Goal: Navigation & Orientation: Find specific page/section

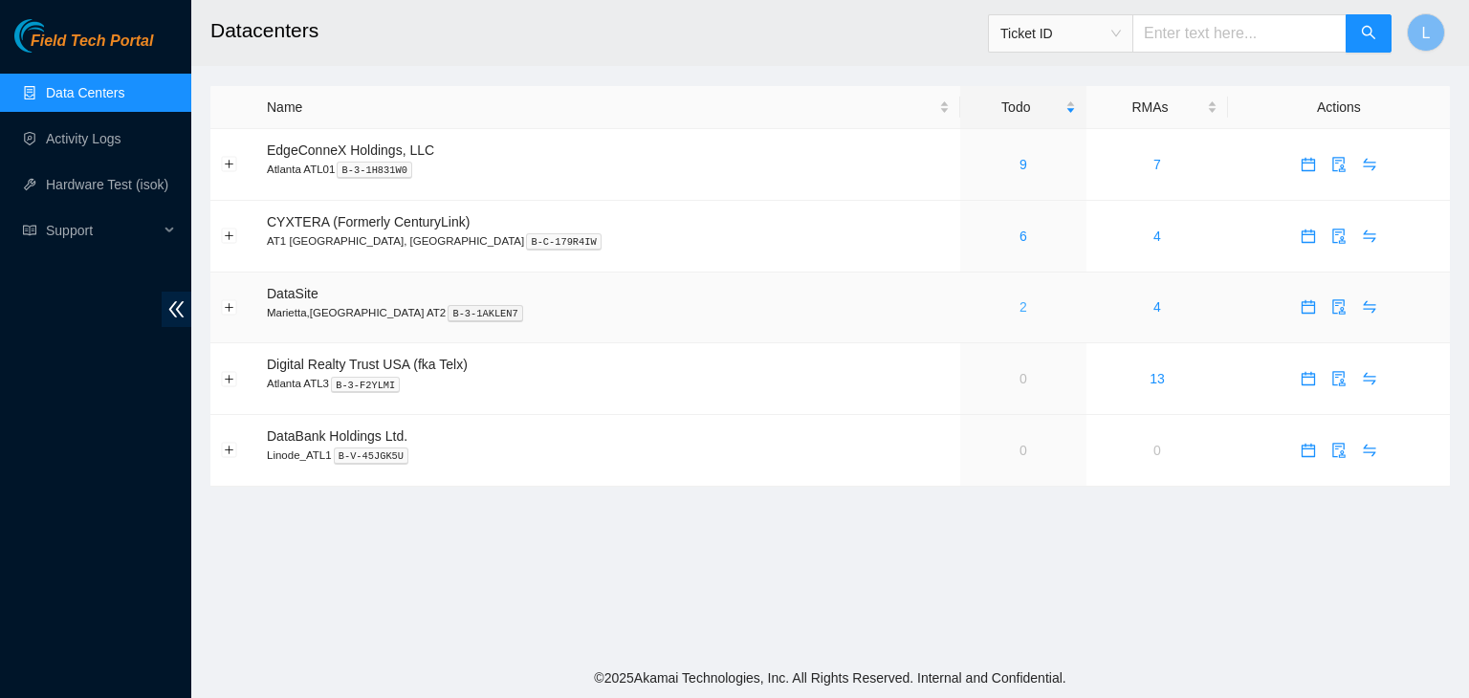
click at [1019, 311] on link "2" at bounding box center [1023, 306] width 8 height 15
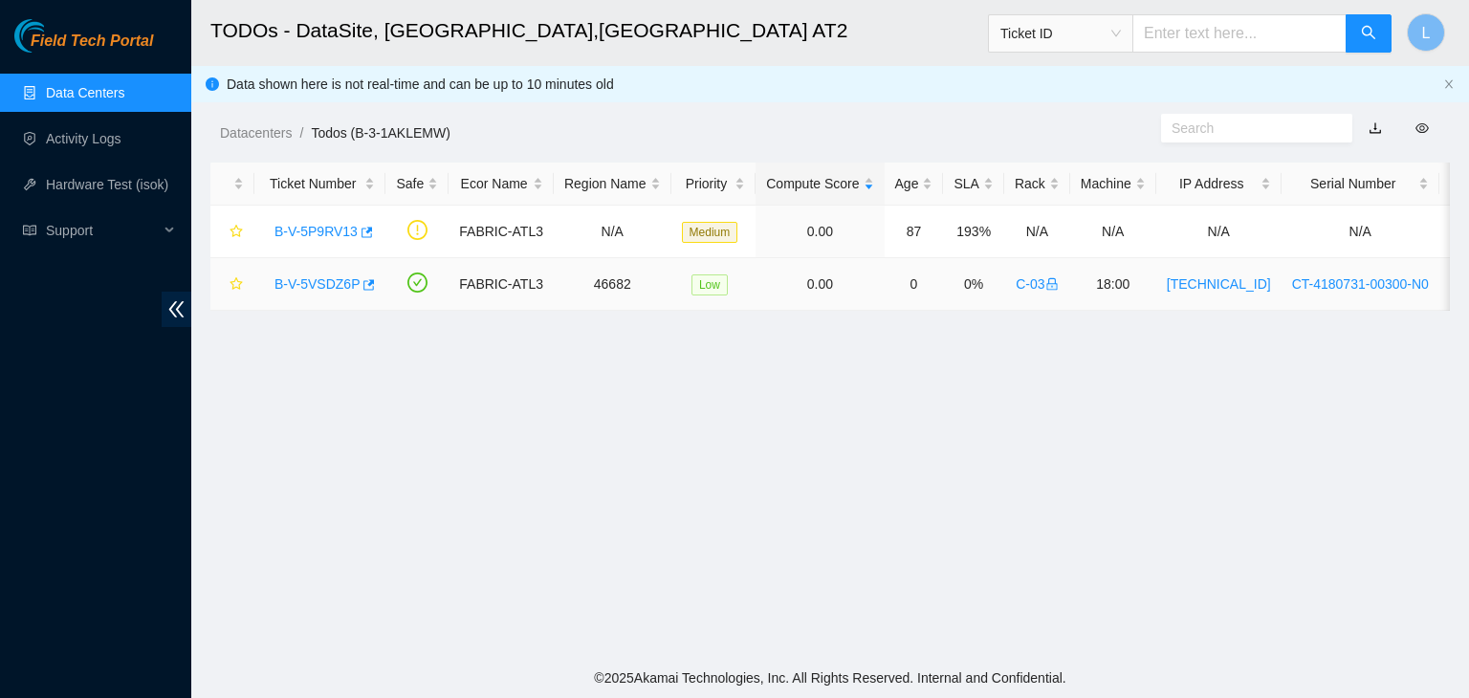
click at [327, 284] on link "B-V-5VSDZ6P" at bounding box center [316, 283] width 85 height 15
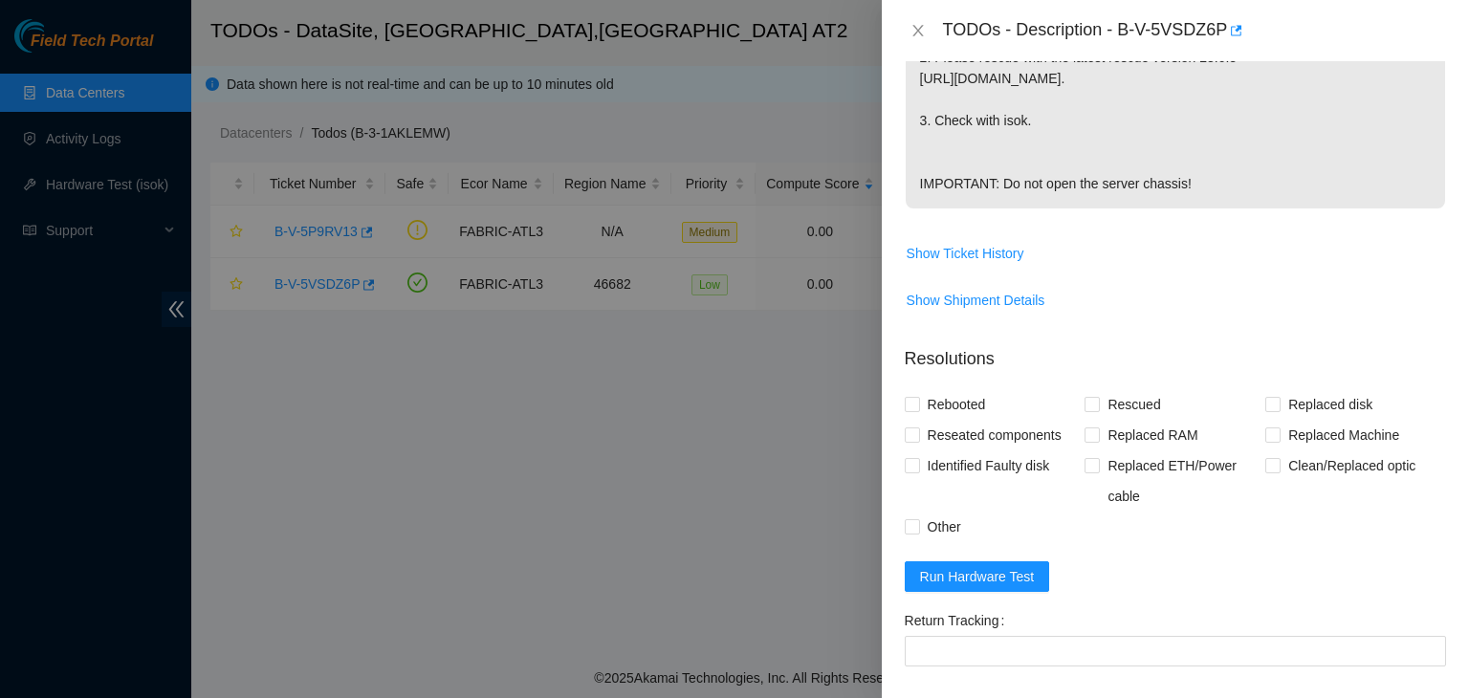
scroll to position [669, 0]
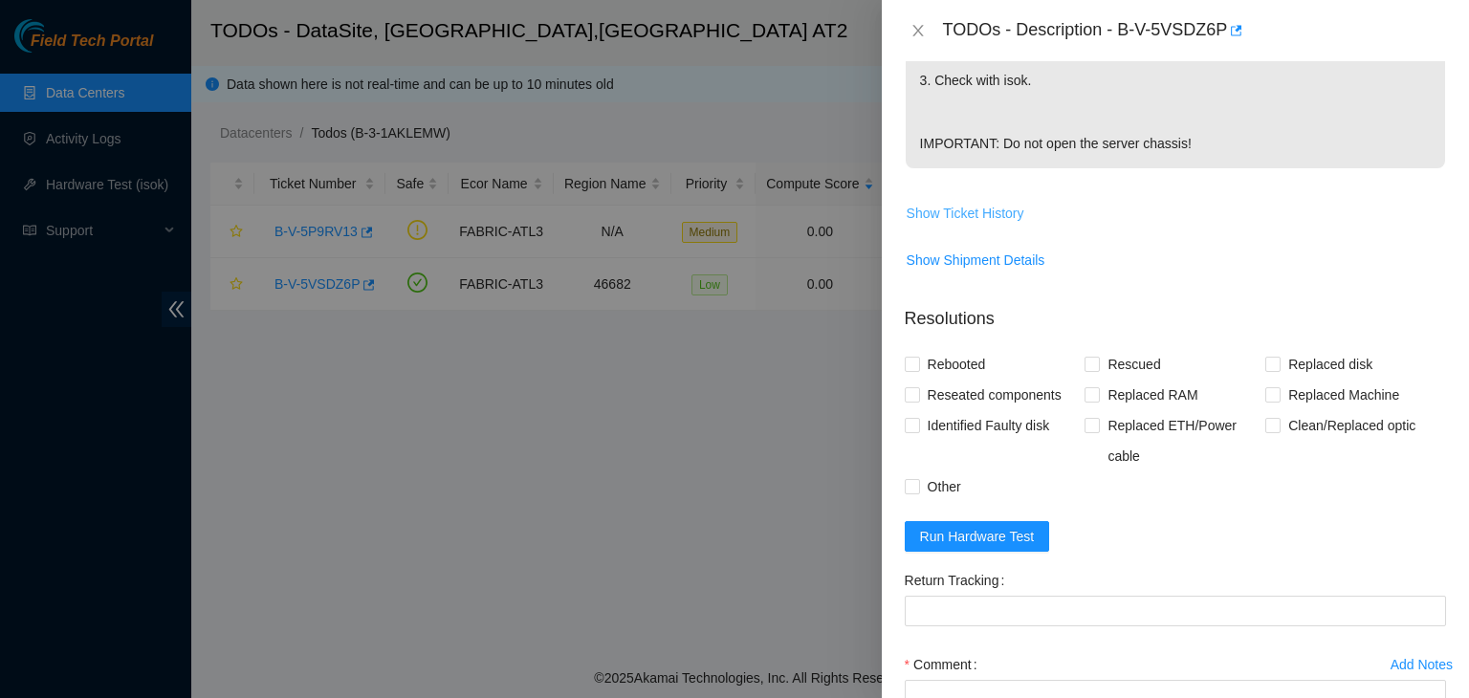
click at [1000, 224] on span "Show Ticket History" at bounding box center [966, 213] width 118 height 21
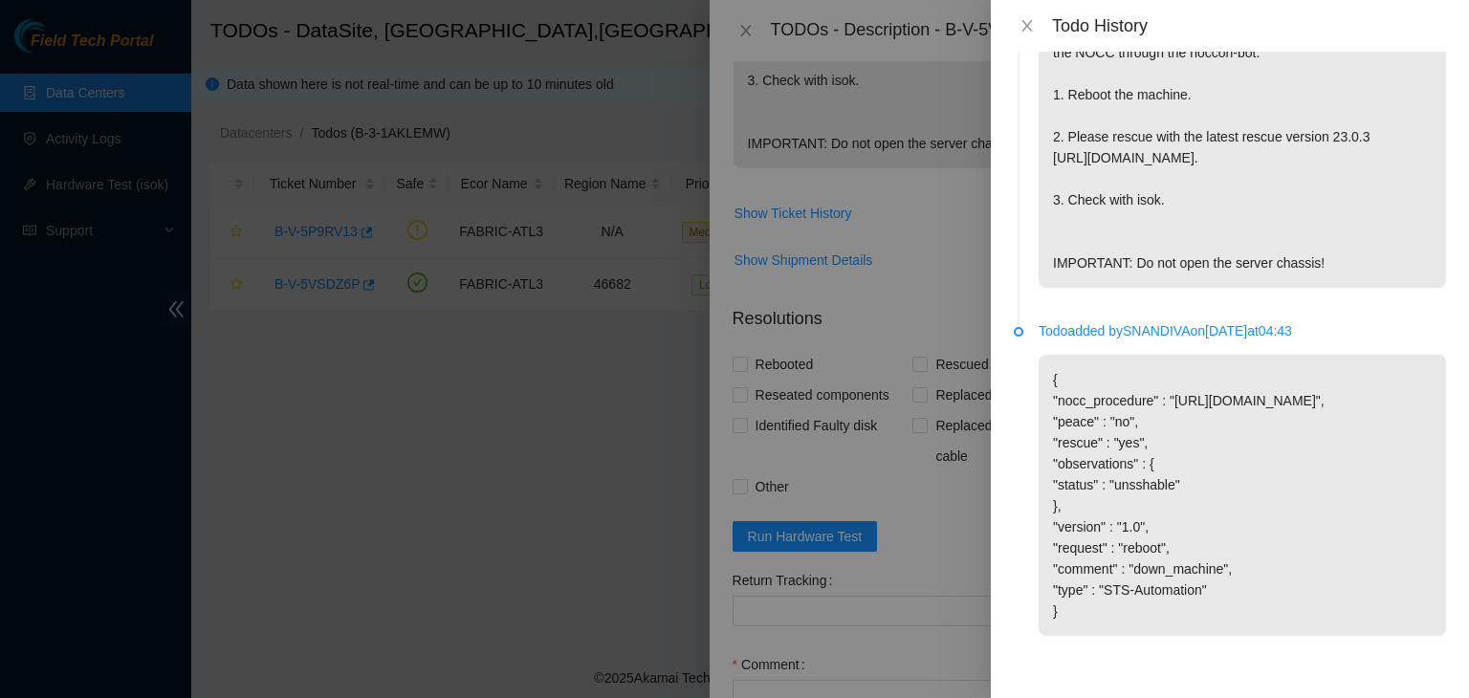
scroll to position [0, 0]
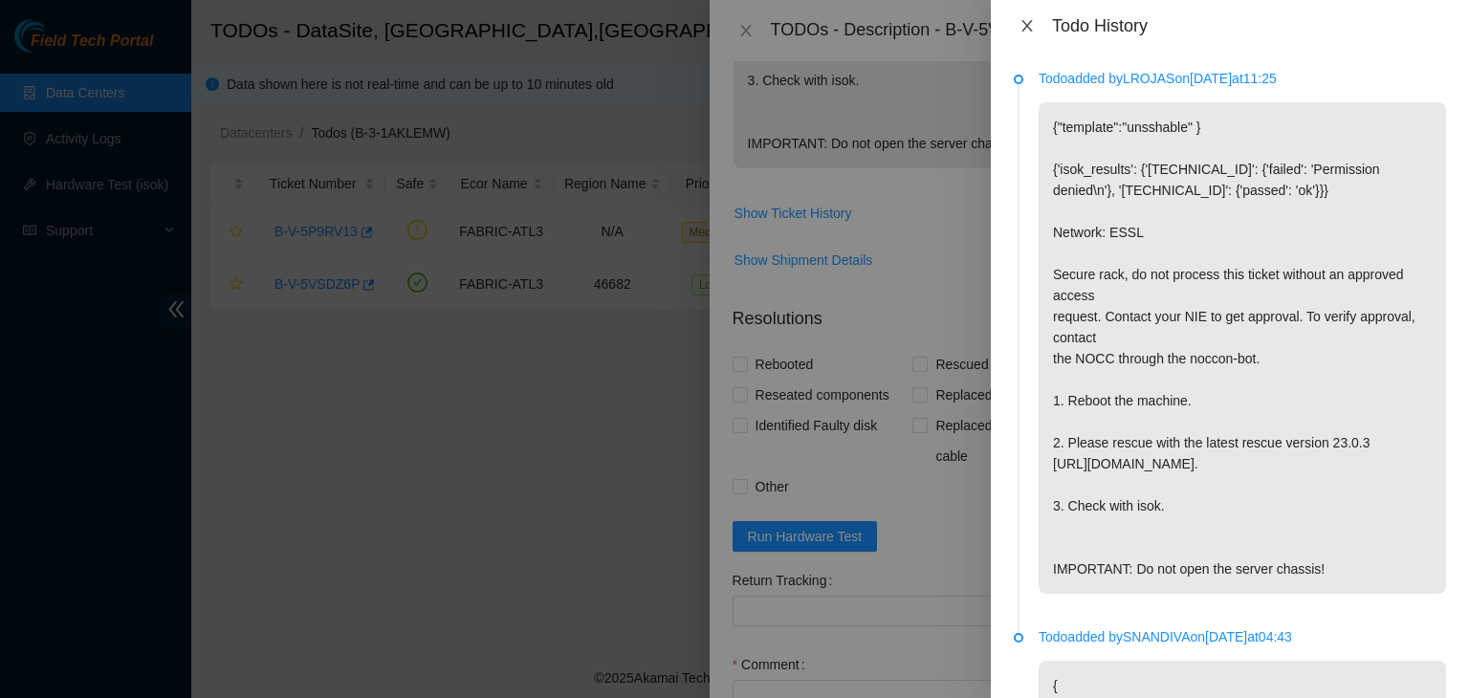
click at [1032, 26] on icon "close" at bounding box center [1026, 25] width 15 height 15
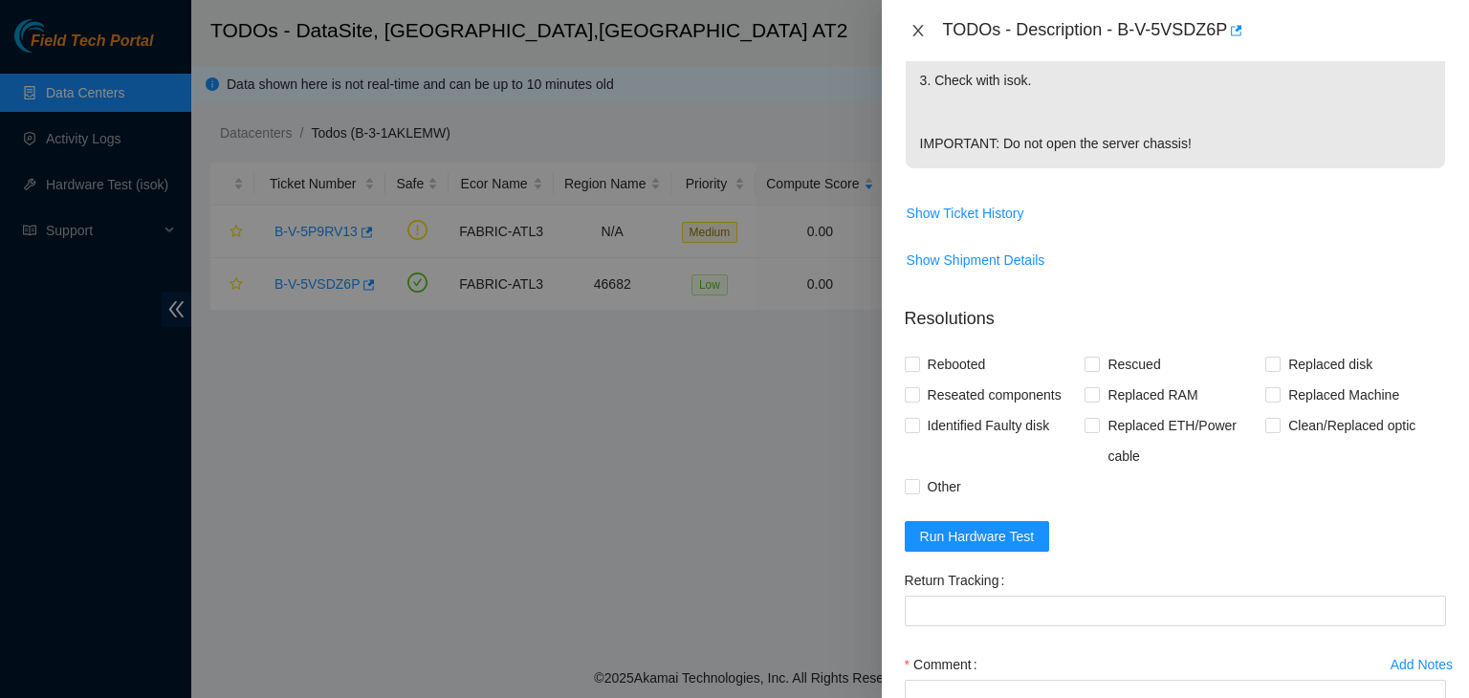
click at [924, 32] on icon "close" at bounding box center [917, 30] width 15 height 15
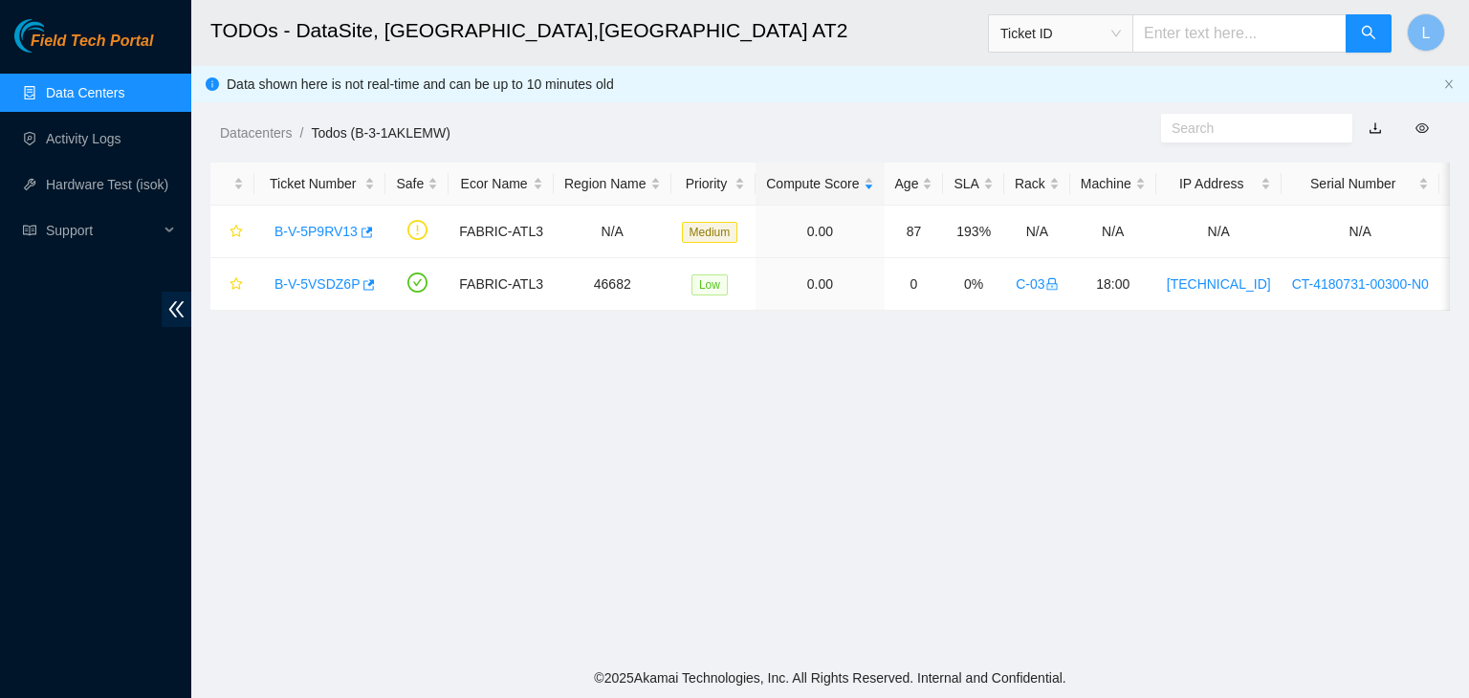
scroll to position [562, 0]
click at [62, 144] on link "Activity Logs" at bounding box center [84, 138] width 76 height 15
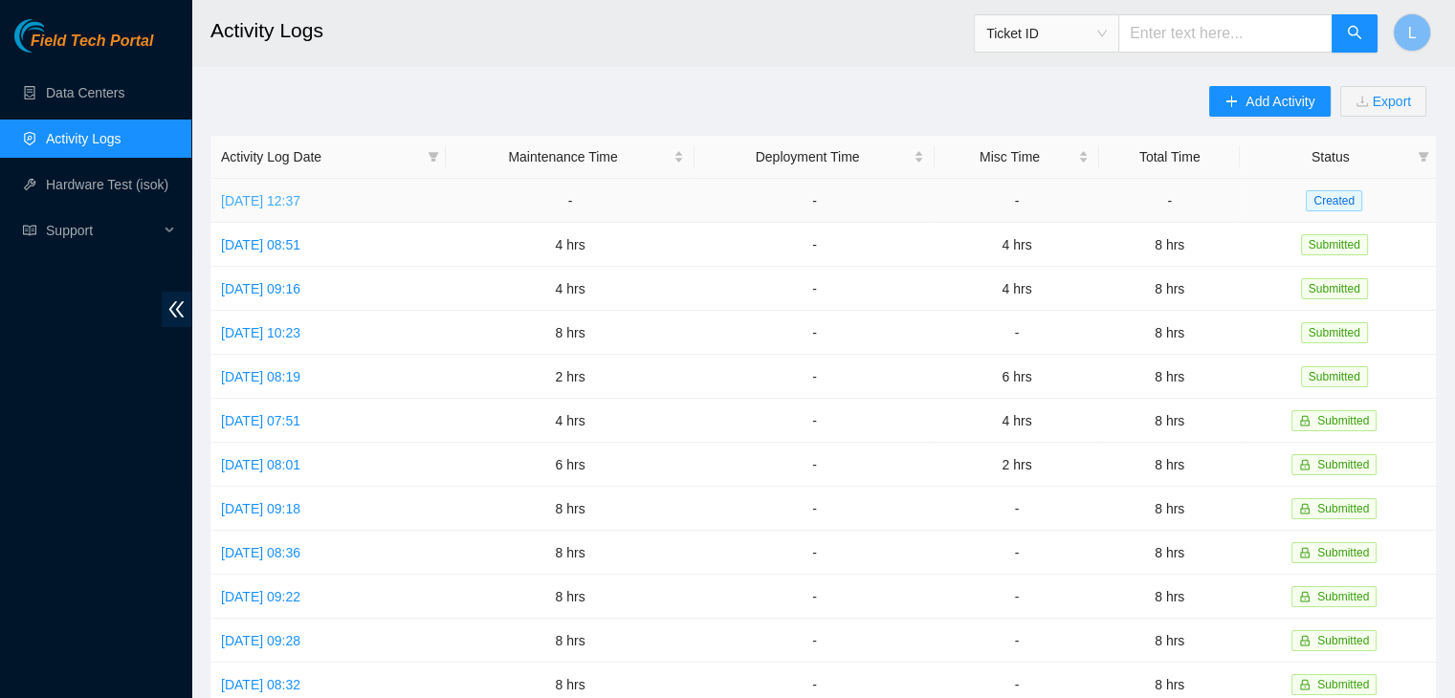
click at [274, 202] on link "Fri, 19 Sep 2025 12:37" at bounding box center [260, 200] width 79 height 15
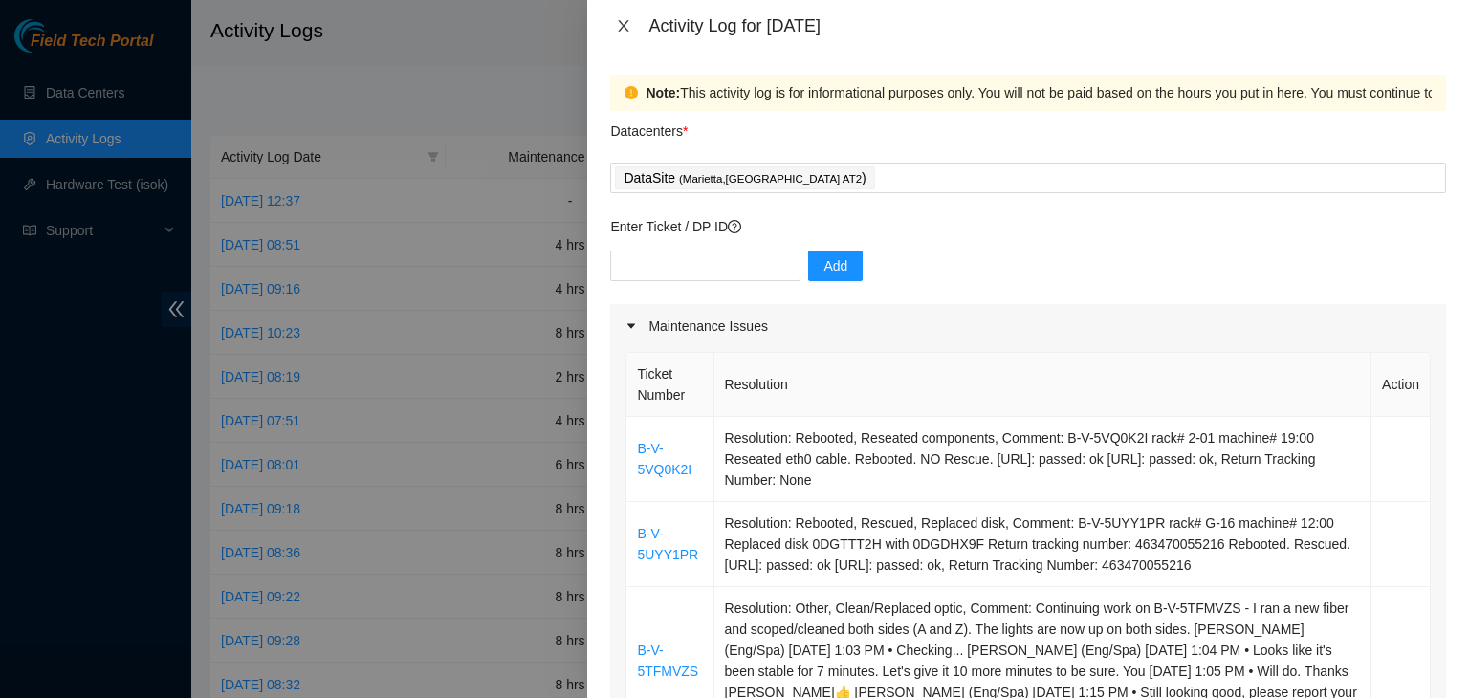
click at [625, 30] on icon "close" at bounding box center [623, 25] width 15 height 15
